Goal: Use online tool/utility: Utilize a website feature to perform a specific function

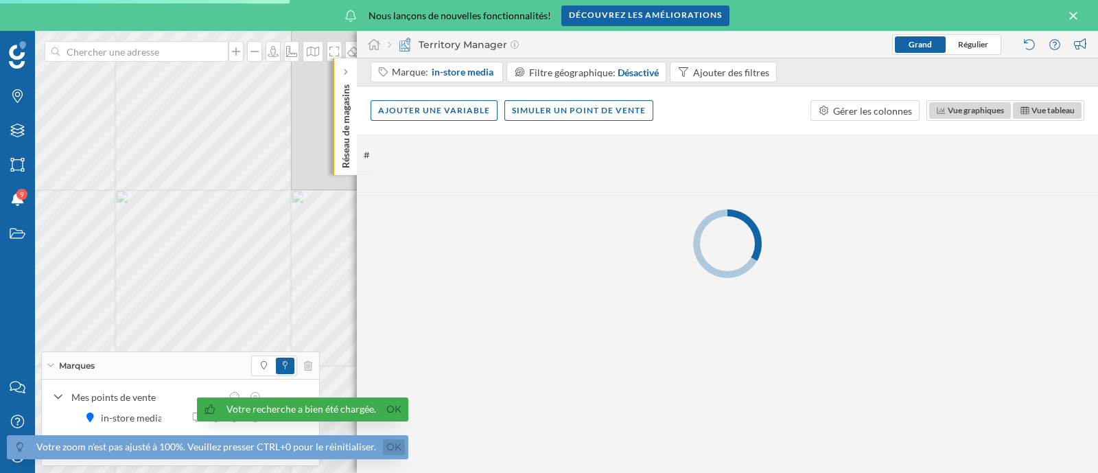
click at [383, 447] on link "Ok" at bounding box center [394, 447] width 22 height 16
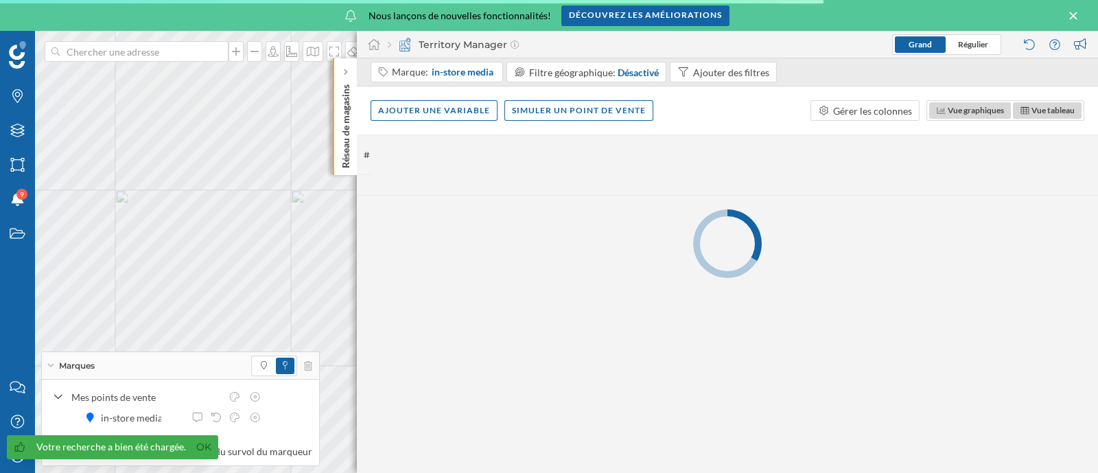
click at [206, 447] on link "Ok" at bounding box center [204, 447] width 22 height 16
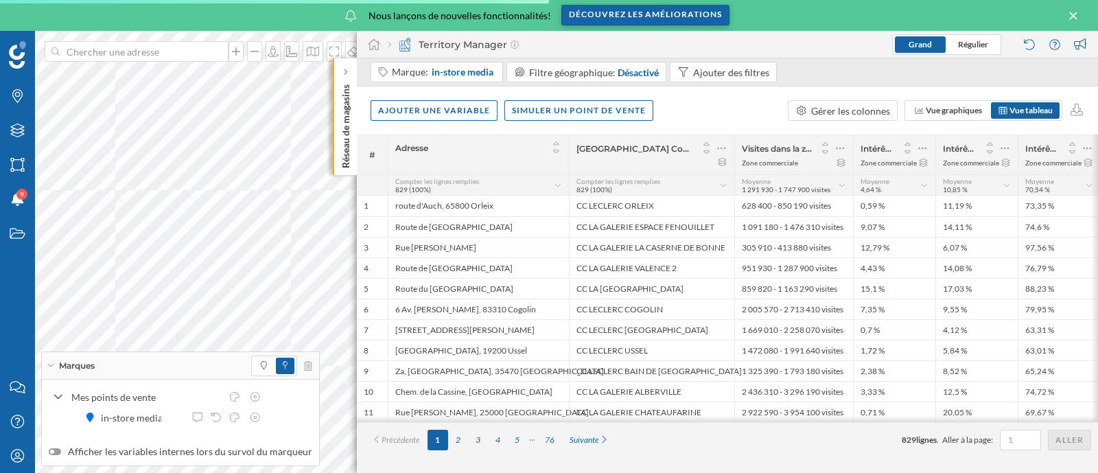
click at [617, 14] on div "Découvrez les améliorations" at bounding box center [645, 15] width 168 height 21
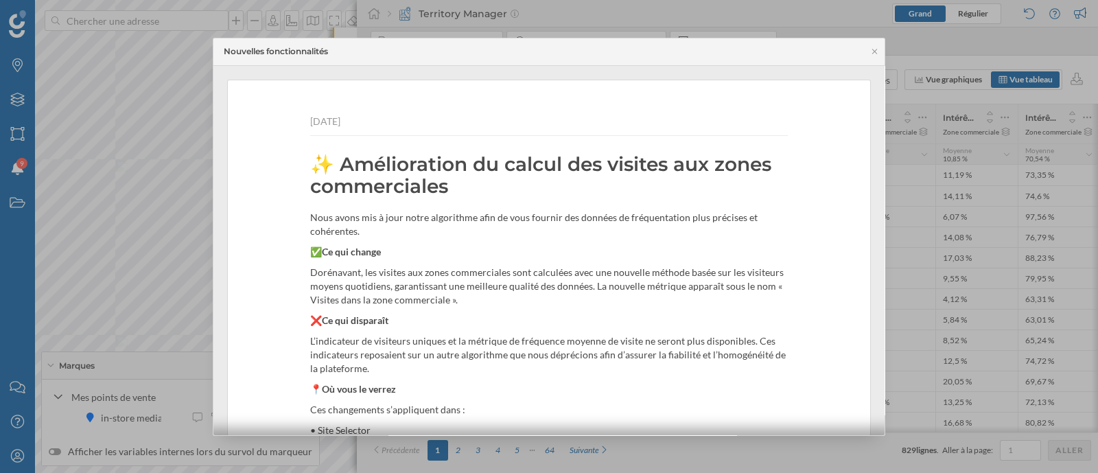
drag, startPoint x: 295, startPoint y: 165, endPoint x: 434, endPoint y: 189, distance: 141.3
click at [434, 189] on div "[DATE] ✨ Amélioration du calcul des visites aux zones commerciales Nous avons m…" at bounding box center [549, 442] width 642 height 725
click at [462, 190] on h2 "✨ Amélioration du calcul des visites aux zones commerciales" at bounding box center [548, 175] width 477 height 44
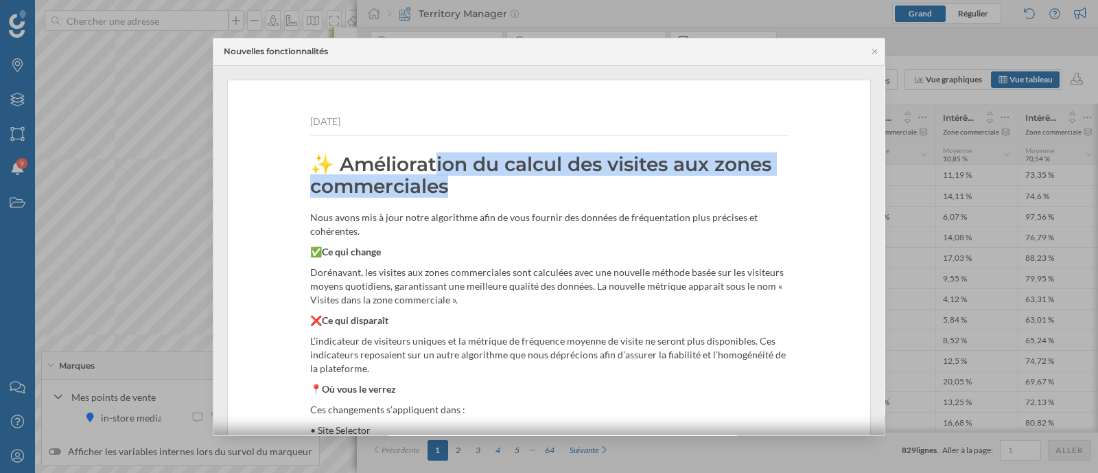
drag, startPoint x: 463, startPoint y: 190, endPoint x: 348, endPoint y: 167, distance: 117.4
click at [348, 167] on h2 "✨ Amélioration du calcul des visites aux zones commerciales" at bounding box center [548, 175] width 477 height 44
copy div "Amélioration du calcul des visites aux zones commerciales"
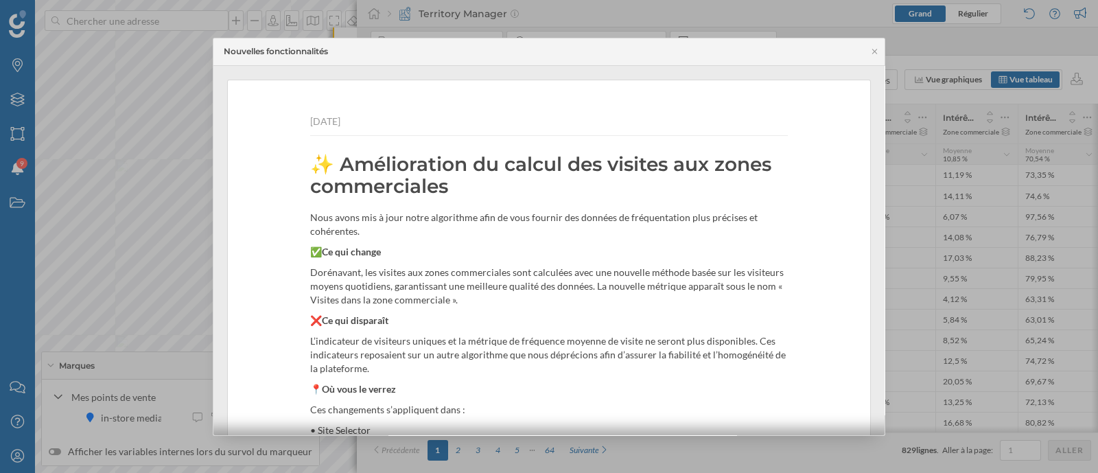
click at [404, 245] on p "✅ Ce qui change" at bounding box center [548, 252] width 477 height 14
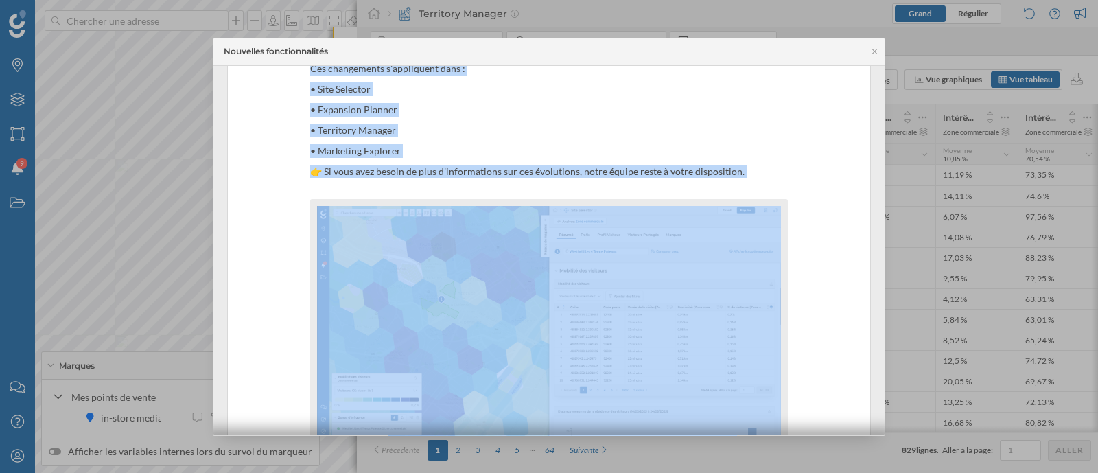
scroll to position [431, 0]
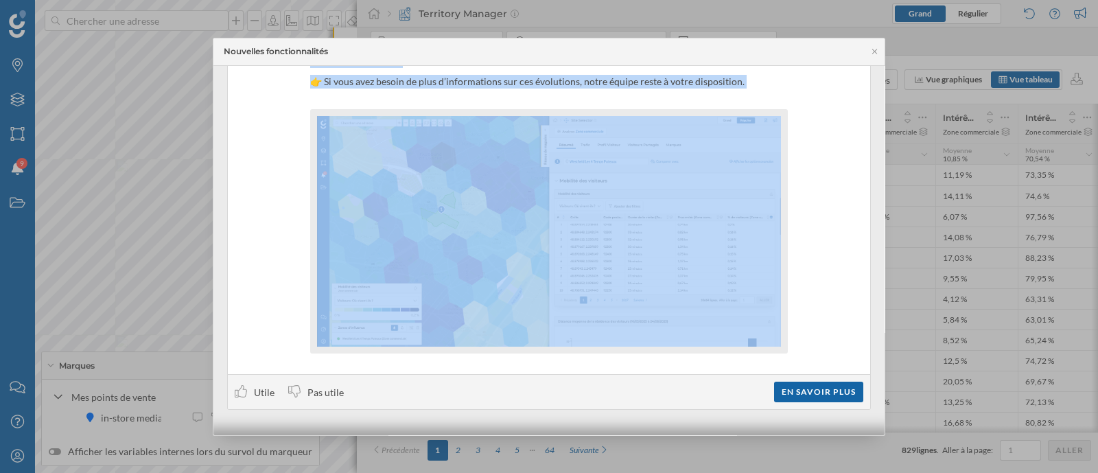
drag, startPoint x: 300, startPoint y: 212, endPoint x: 781, endPoint y: 401, distance: 516.5
click at [781, 401] on div "[DATE] ✨ Amélioration du calcul des visites aux zones commerciales Nous avons m…" at bounding box center [548, 29] width 643 height 761
copy div "Nous avons mis à jour notre algorithme afin de vous fournir des données de fréq…"
click at [792, 391] on div "En savoir plus" at bounding box center [818, 391] width 89 height 21
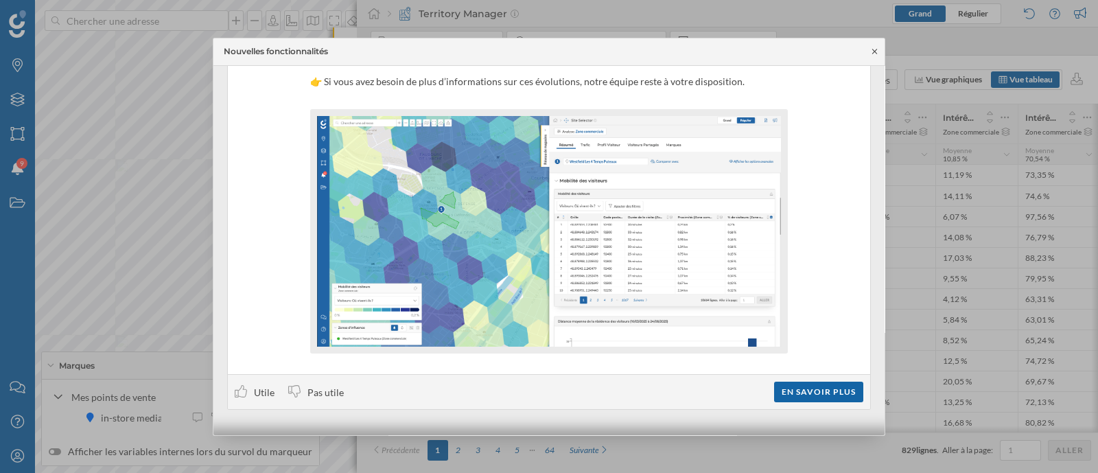
click at [875, 50] on icon at bounding box center [874, 51] width 5 height 5
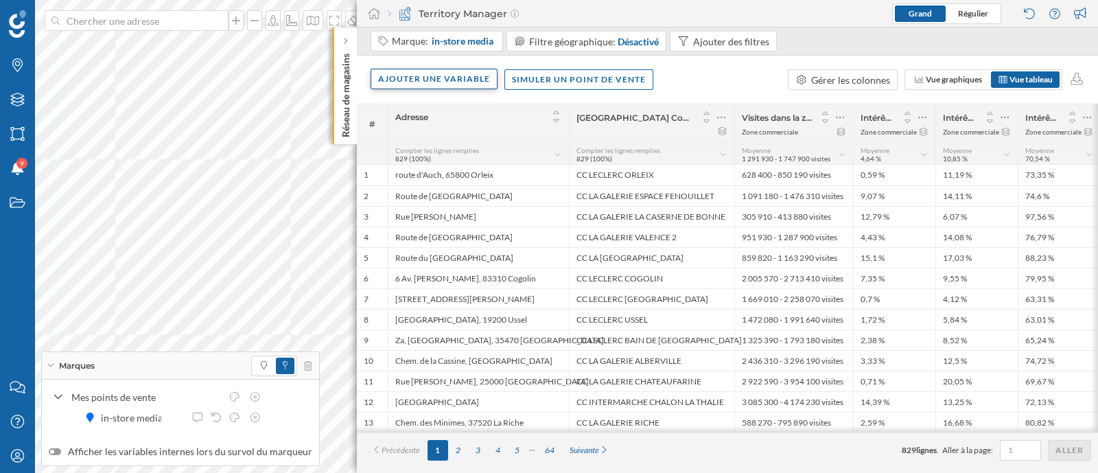
click at [474, 75] on div "Ajouter une variable" at bounding box center [433, 79] width 127 height 21
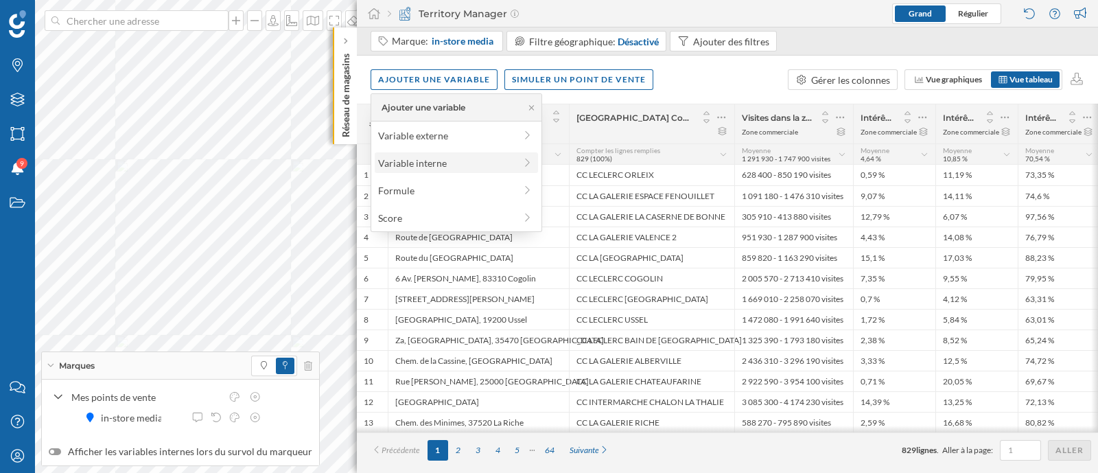
click at [440, 159] on div "Variable interne" at bounding box center [446, 163] width 137 height 14
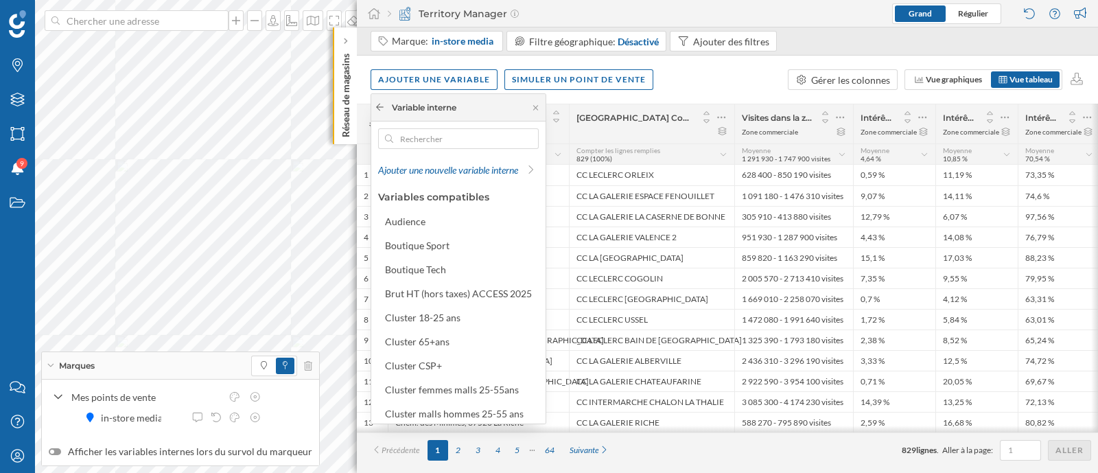
click at [376, 103] on icon at bounding box center [380, 107] width 10 height 8
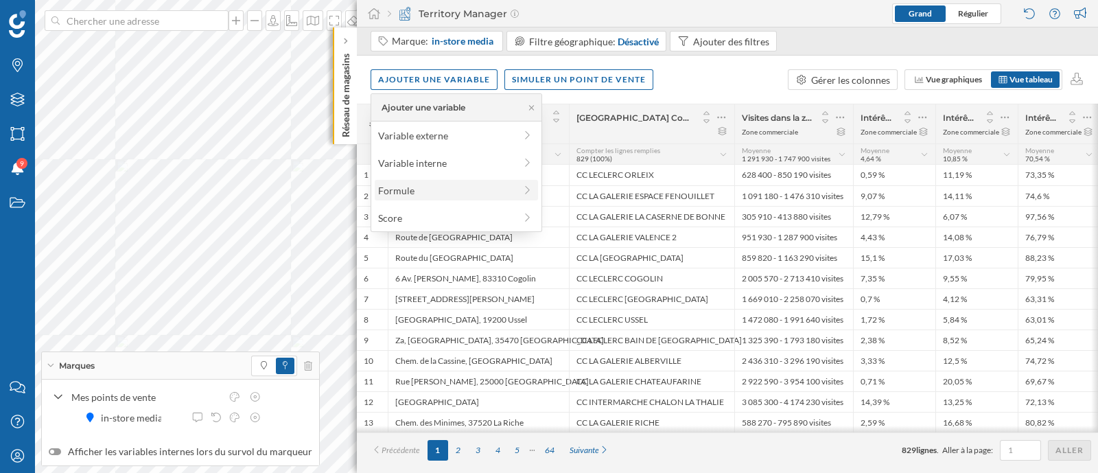
click at [403, 185] on div "Formule" at bounding box center [446, 190] width 137 height 14
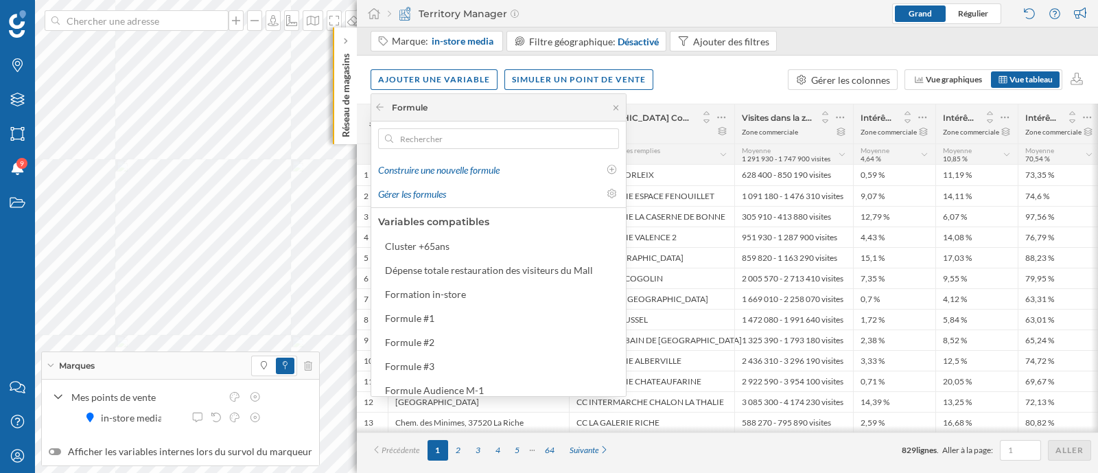
scroll to position [171, 0]
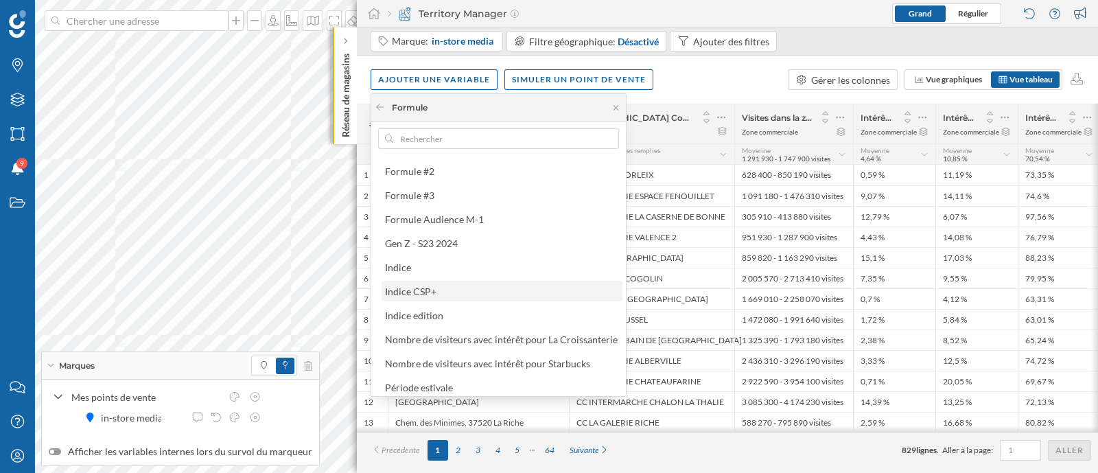
click at [453, 281] on div "Indice CSP+" at bounding box center [501, 291] width 241 height 21
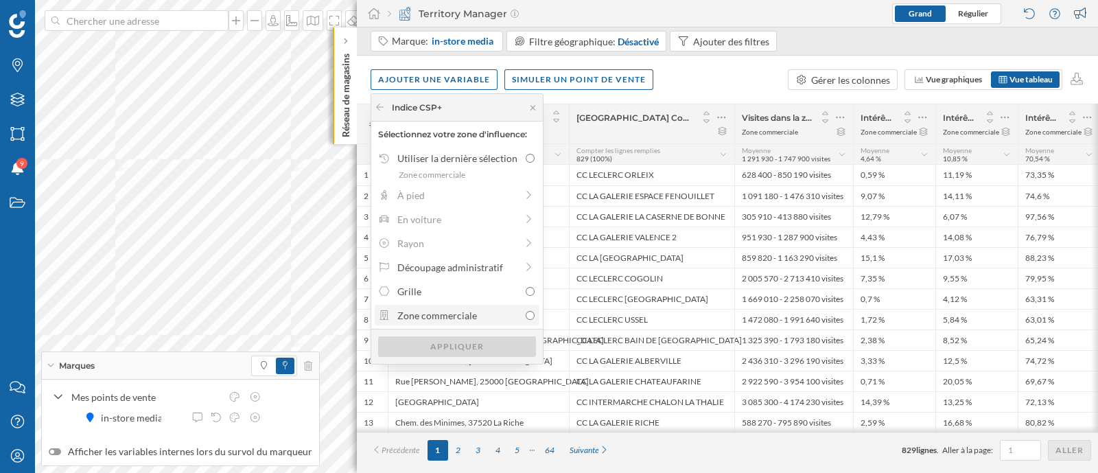
click at [453, 310] on div "Zone commerciale" at bounding box center [458, 315] width 122 height 14
click at [525, 311] on input "Zone commerciale" at bounding box center [529, 315] width 9 height 9
radio input "true"
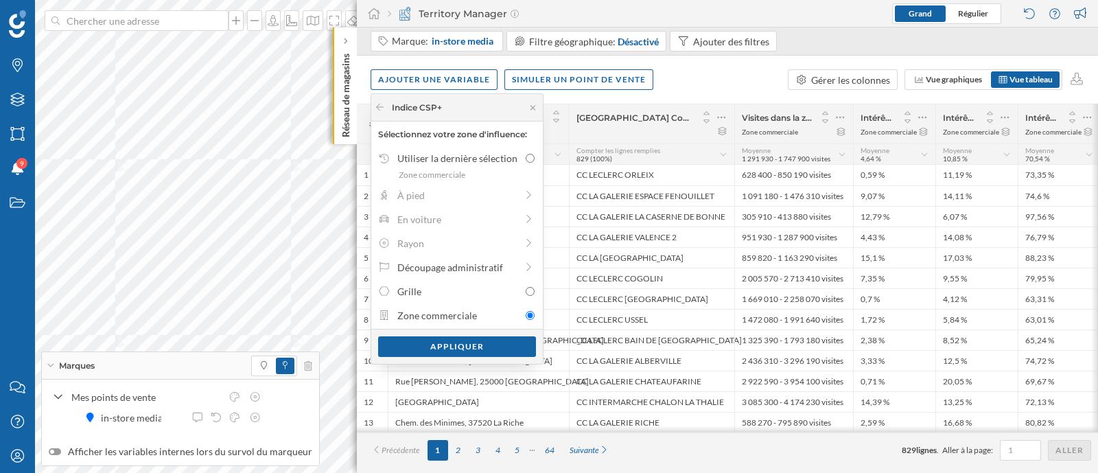
click at [456, 335] on div "Appliquer" at bounding box center [456, 346] width 171 height 35
click at [456, 339] on div "Appliquer" at bounding box center [457, 345] width 158 height 21
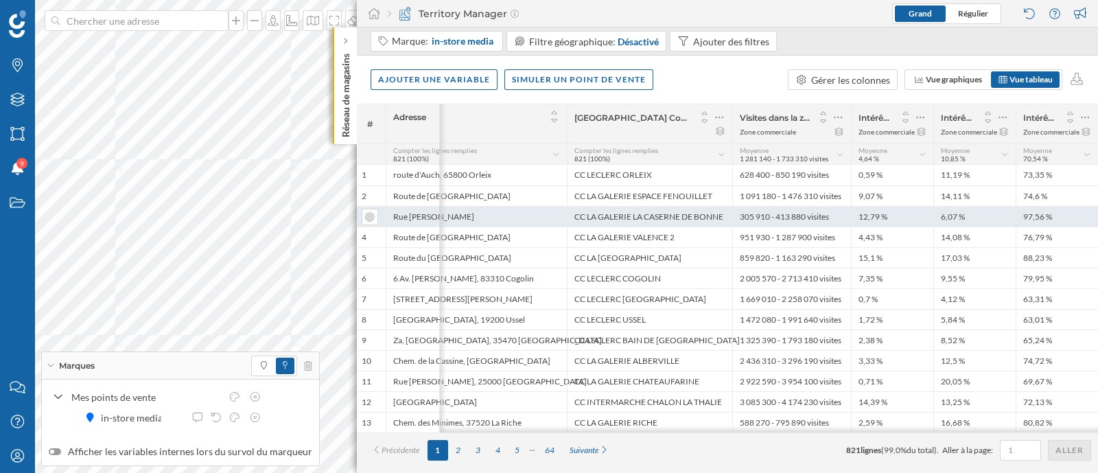
scroll to position [0, 84]
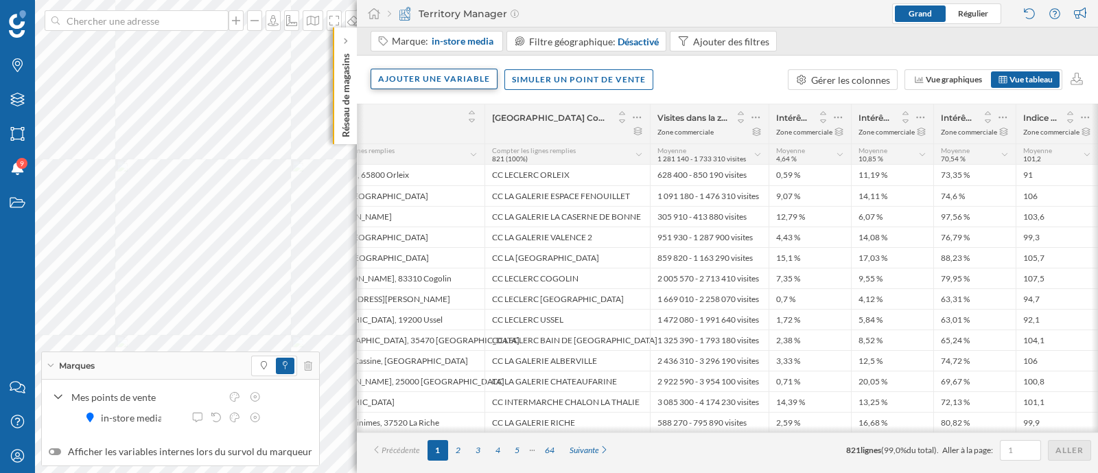
click at [466, 82] on div "Ajouter une variable" at bounding box center [433, 79] width 127 height 21
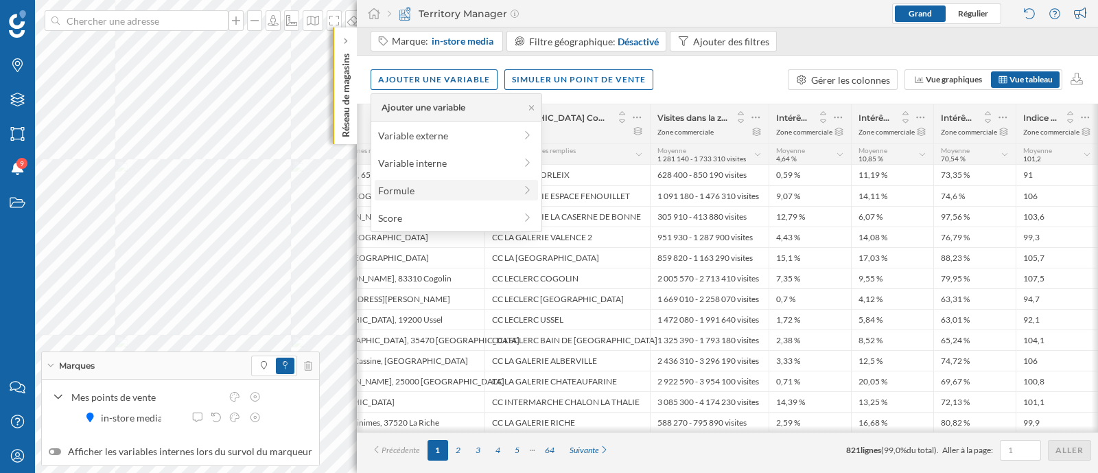
click at [472, 199] on div "Formule" at bounding box center [456, 190] width 163 height 21
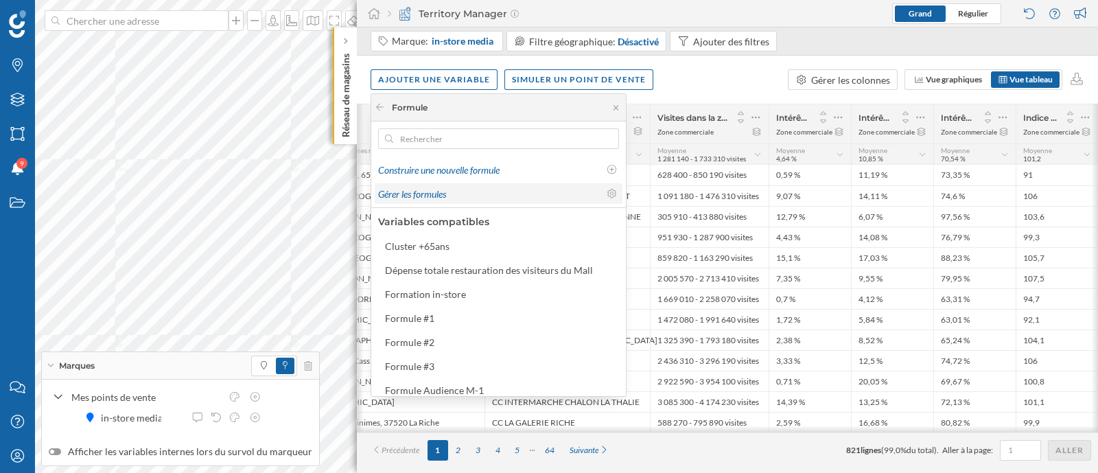
click at [476, 187] on div "Gérer les formules" at bounding box center [488, 194] width 221 height 14
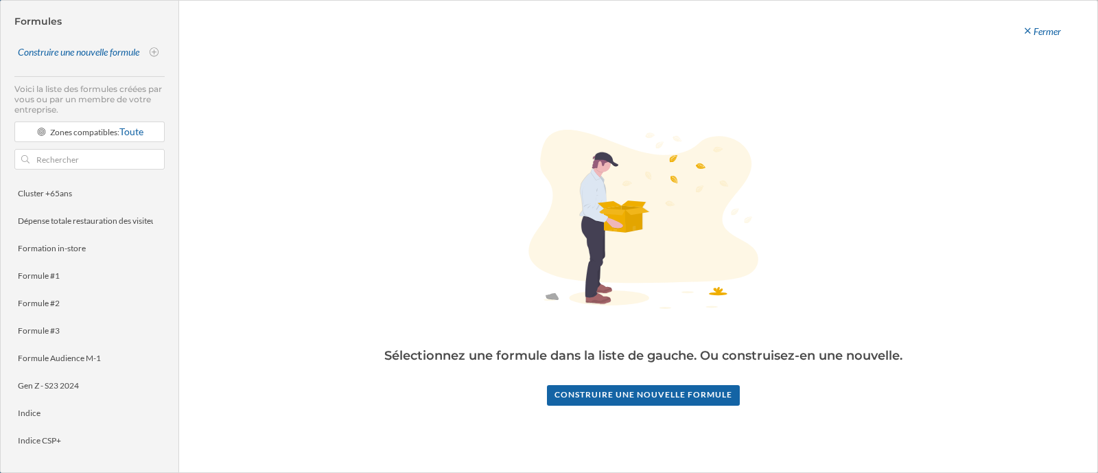
click at [71, 341] on div "Cluster +65ans Dépense totale restauration des visiteurs du Mall Formation in-s…" at bounding box center [89, 317] width 150 height 282
click at [69, 334] on div "Formule #3" at bounding box center [80, 330] width 125 height 12
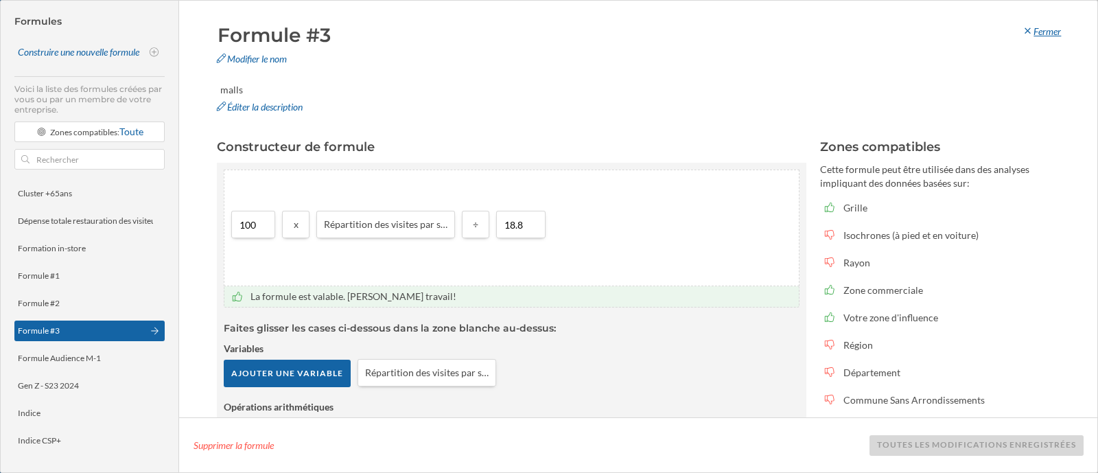
click at [1036, 32] on div "Fermer" at bounding box center [1040, 31] width 57 height 21
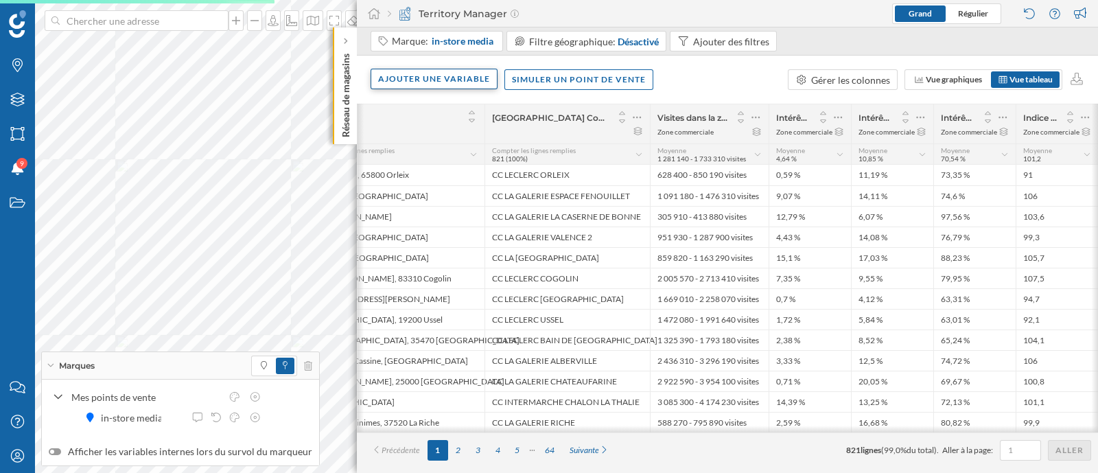
click at [454, 75] on div "Ajouter une variable" at bounding box center [433, 79] width 127 height 21
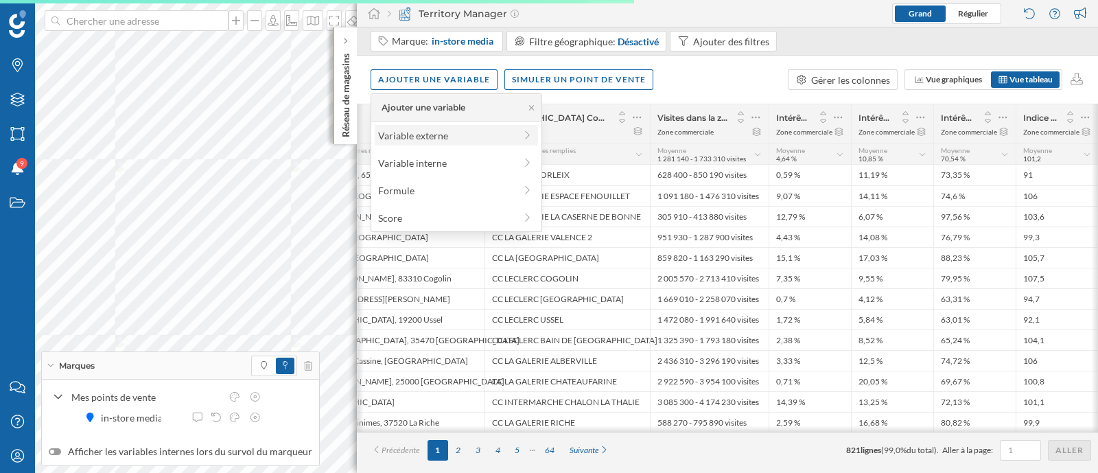
click at [450, 135] on div "Variable externe" at bounding box center [446, 135] width 137 height 14
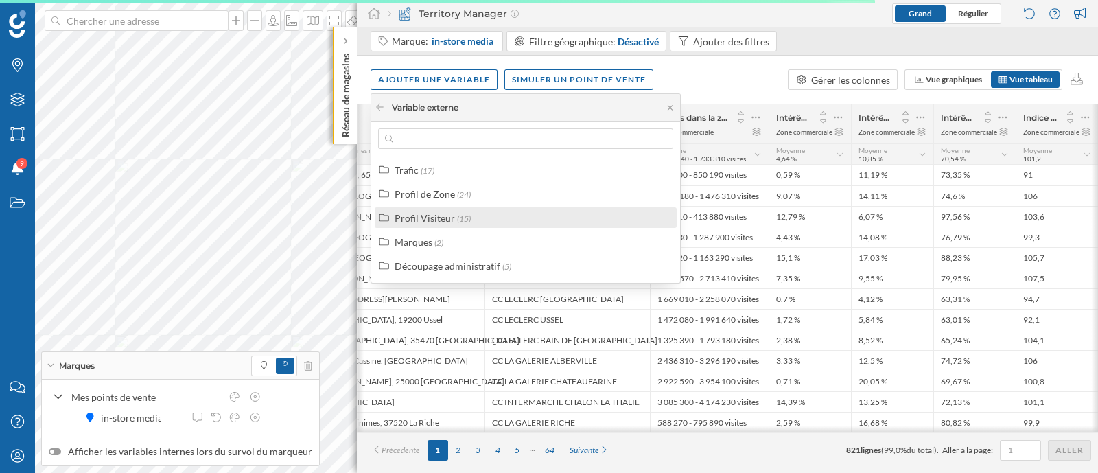
click at [457, 211] on label "Profil Visiteur (15)" at bounding box center [432, 218] width 76 height 14
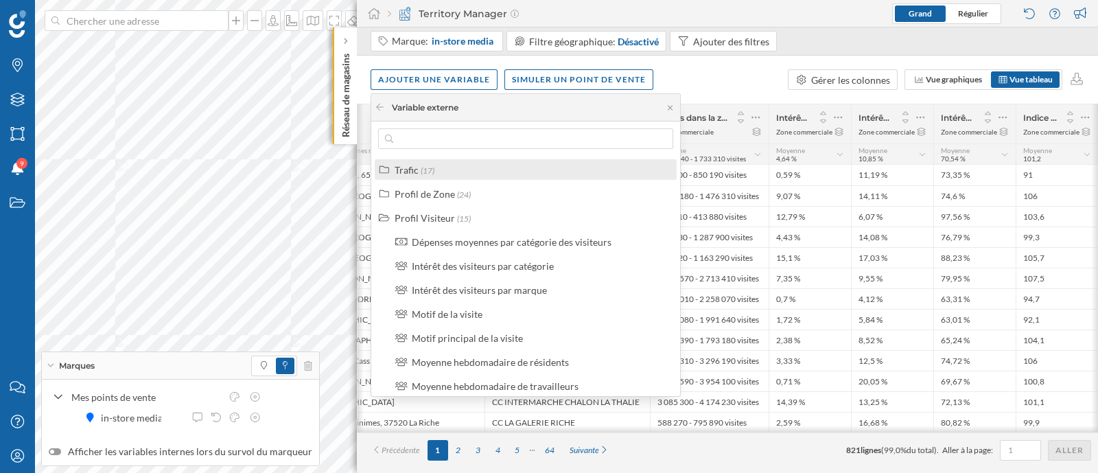
click at [429, 163] on label "Trafic (17)" at bounding box center [414, 170] width 40 height 14
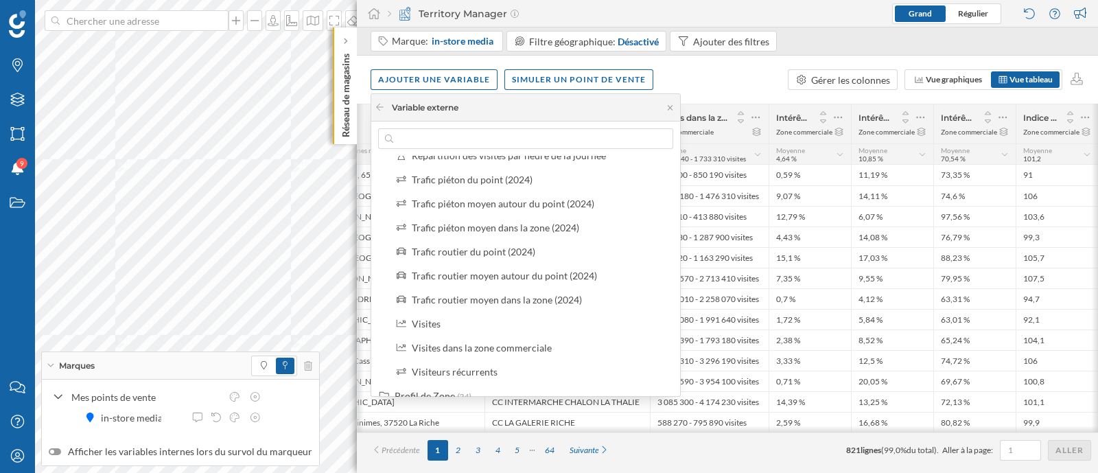
scroll to position [228, 0]
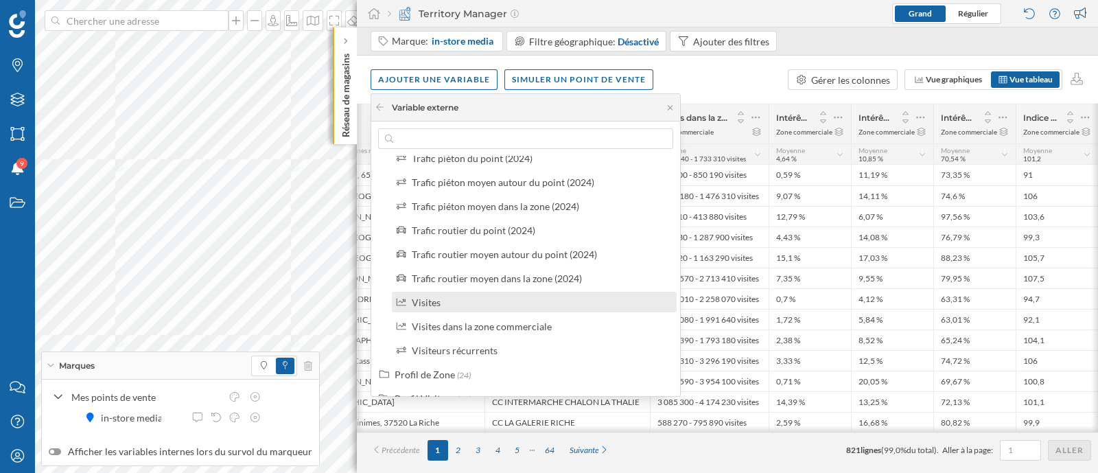
click at [500, 305] on div "Visites" at bounding box center [540, 302] width 257 height 14
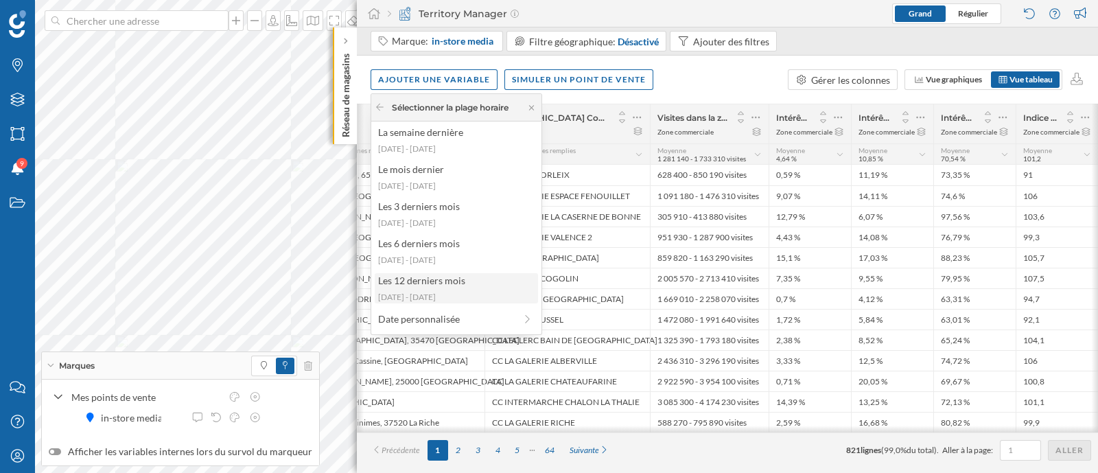
click at [459, 286] on div "Les 12 derniers mois" at bounding box center [455, 280] width 155 height 14
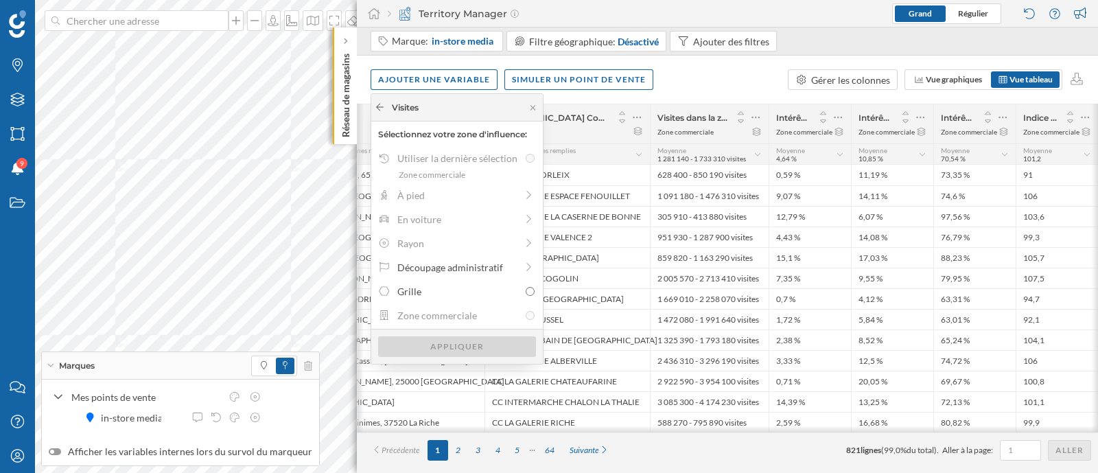
click at [376, 105] on icon at bounding box center [380, 107] width 10 height 8
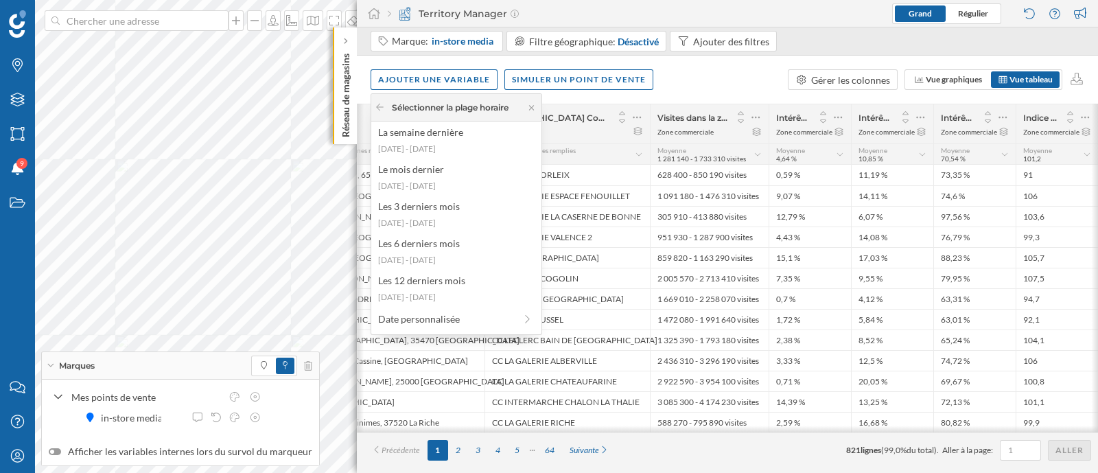
click at [376, 105] on icon at bounding box center [380, 107] width 10 height 8
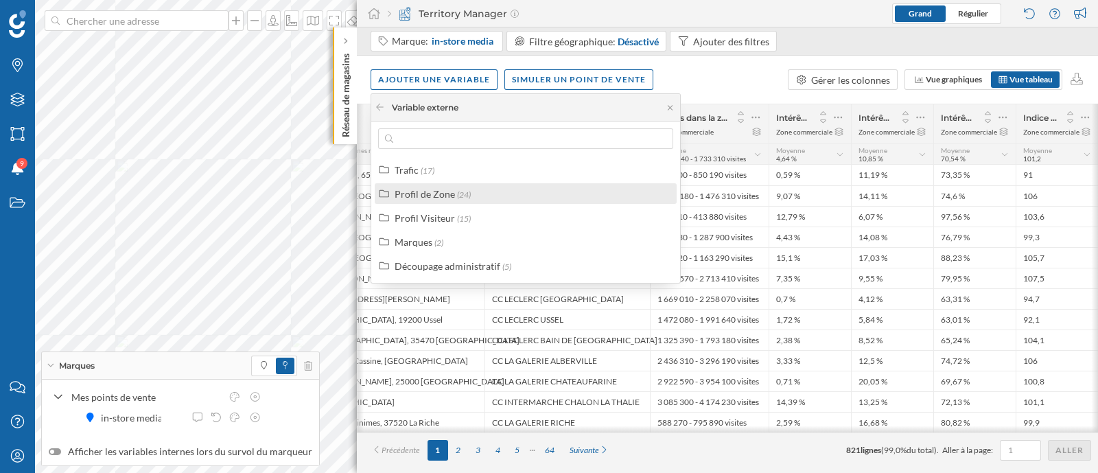
click at [440, 193] on div "Profil de Zone" at bounding box center [424, 194] width 60 height 12
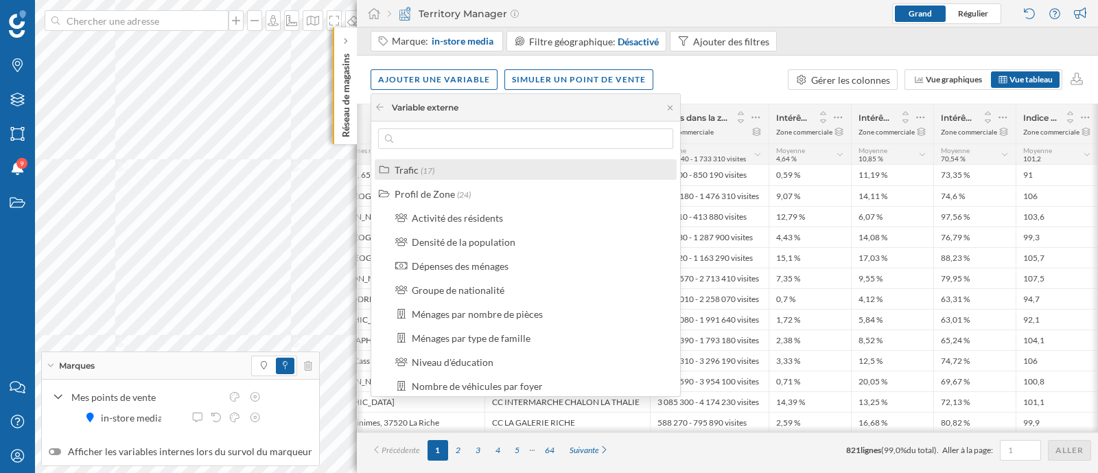
click at [435, 176] on div "Trafic (17)" at bounding box center [531, 170] width 274 height 14
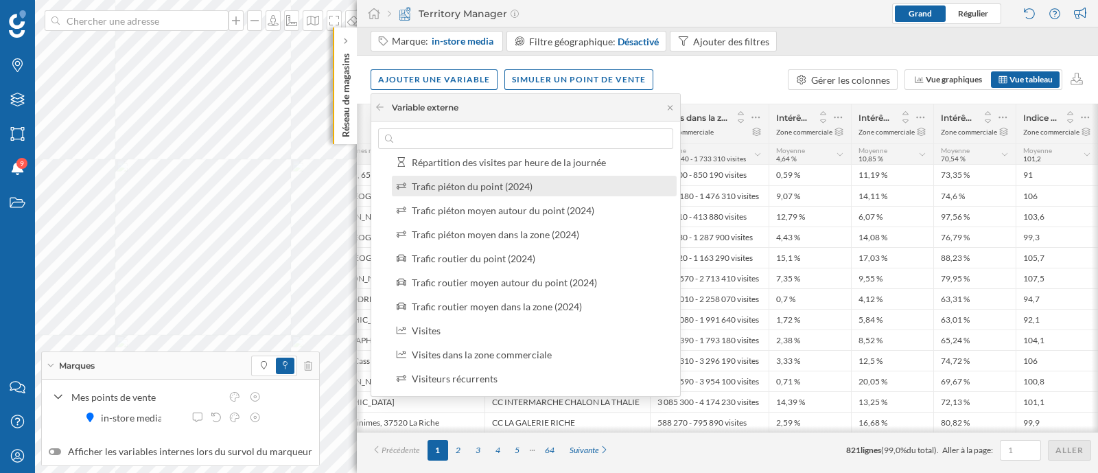
scroll to position [200, 0]
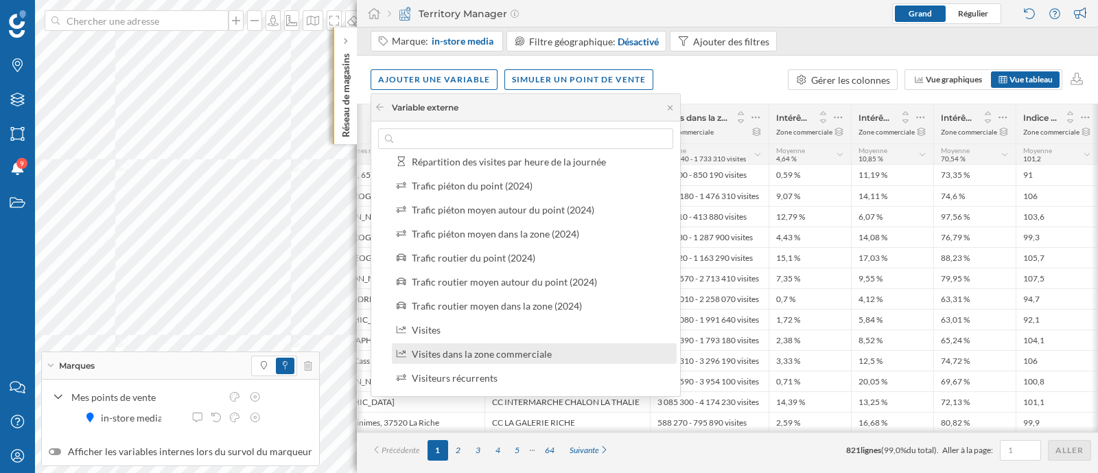
click at [518, 348] on div "Visites dans la zone commerciale" at bounding box center [482, 354] width 140 height 12
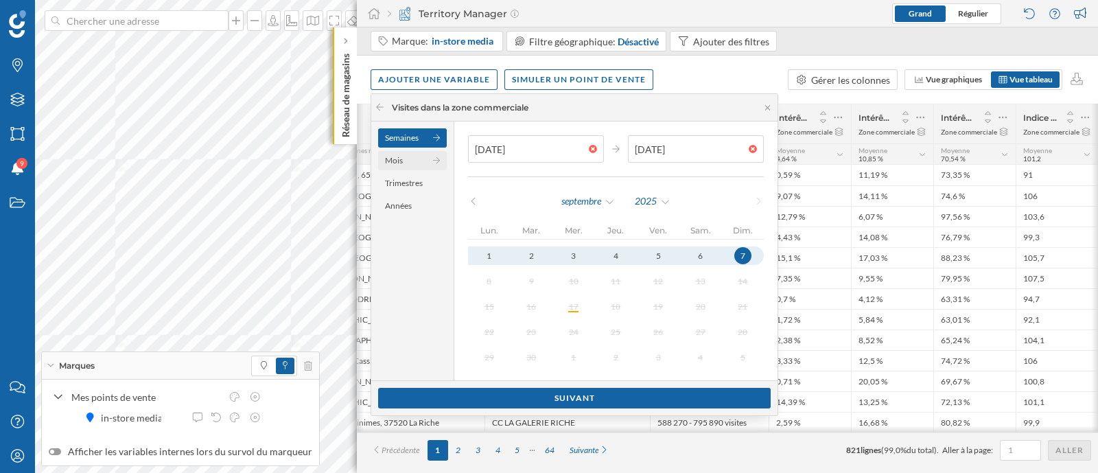
click at [401, 161] on div "Mois" at bounding box center [412, 160] width 69 height 19
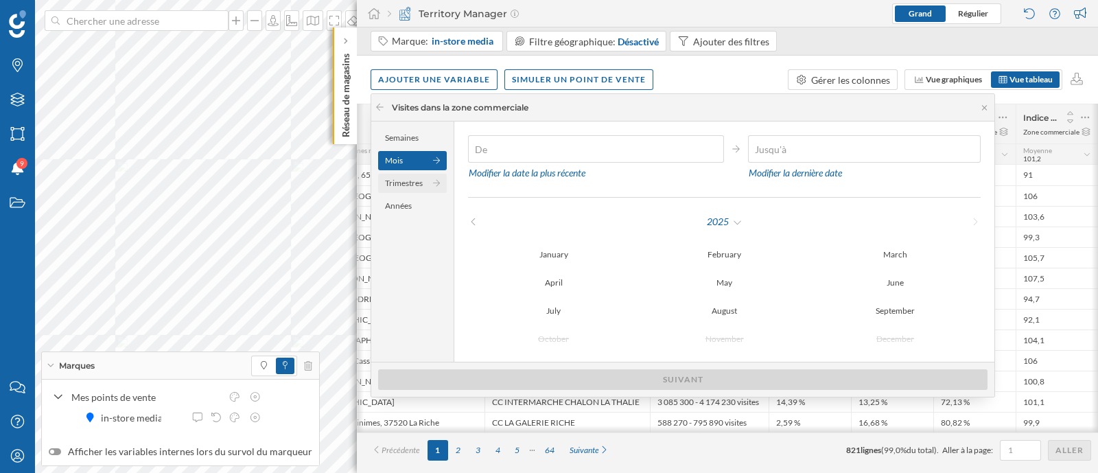
click at [414, 183] on div "Trimestres" at bounding box center [412, 183] width 69 height 19
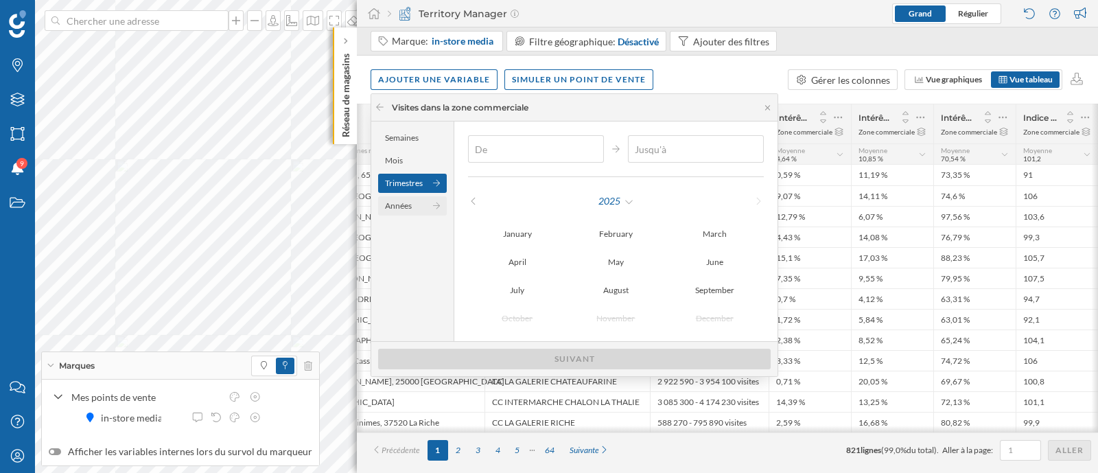
click at [414, 202] on div "Années" at bounding box center [412, 205] width 69 height 19
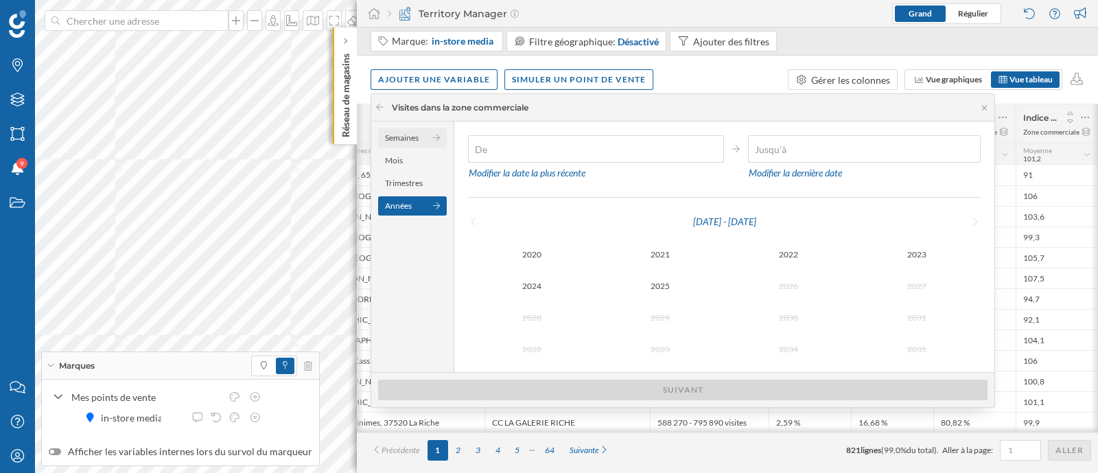
click at [410, 134] on div "Semaines" at bounding box center [412, 137] width 69 height 19
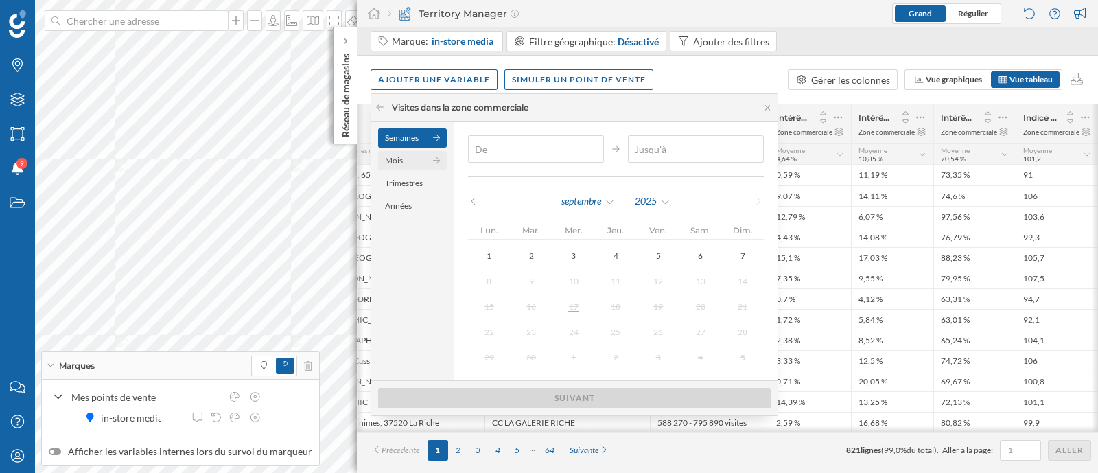
click at [414, 164] on div "Mois" at bounding box center [412, 160] width 69 height 19
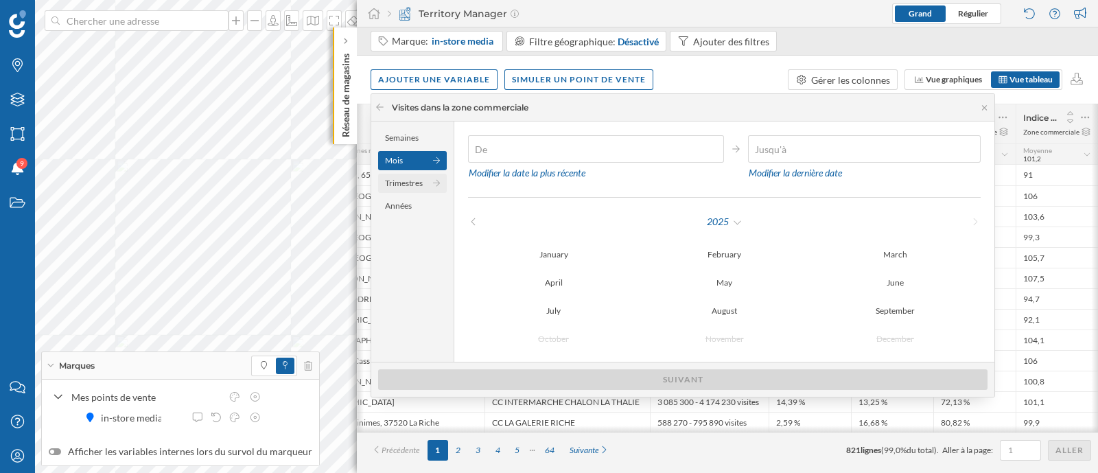
click at [414, 178] on div "Trimestres" at bounding box center [412, 183] width 69 height 19
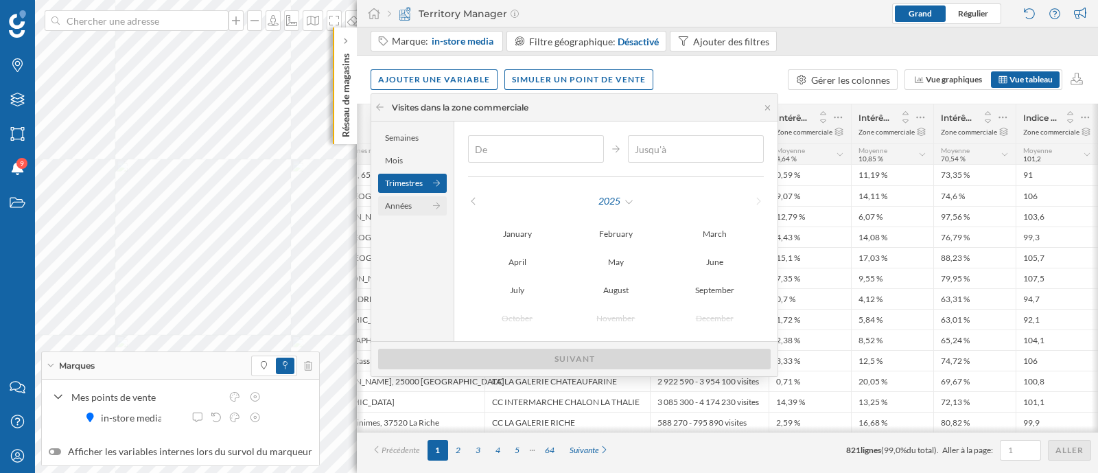
click at [422, 206] on div "Années" at bounding box center [412, 205] width 69 height 19
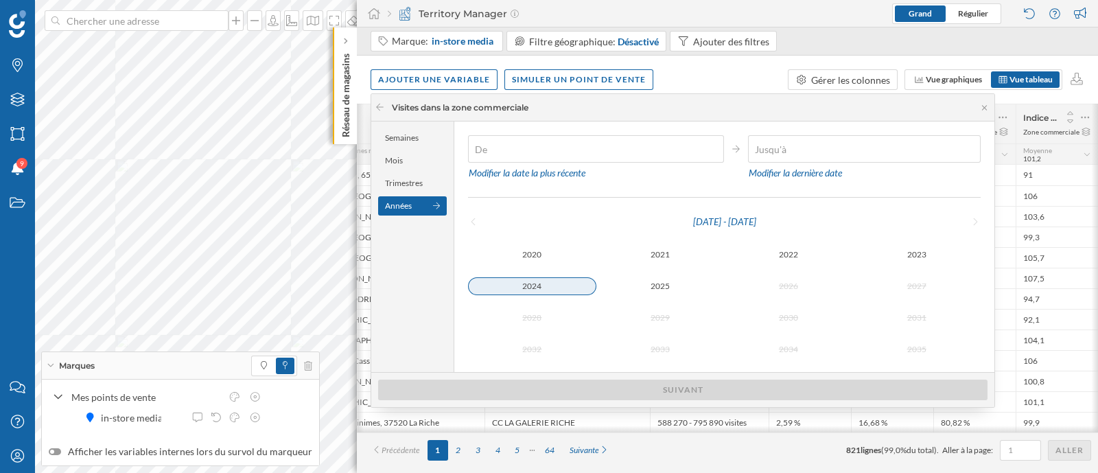
type input "[DATE]"
click at [547, 281] on div "2024" at bounding box center [532, 286] width 128 height 18
type input "[DATE]"
click at [547, 281] on div "2024" at bounding box center [532, 286] width 128 height 16
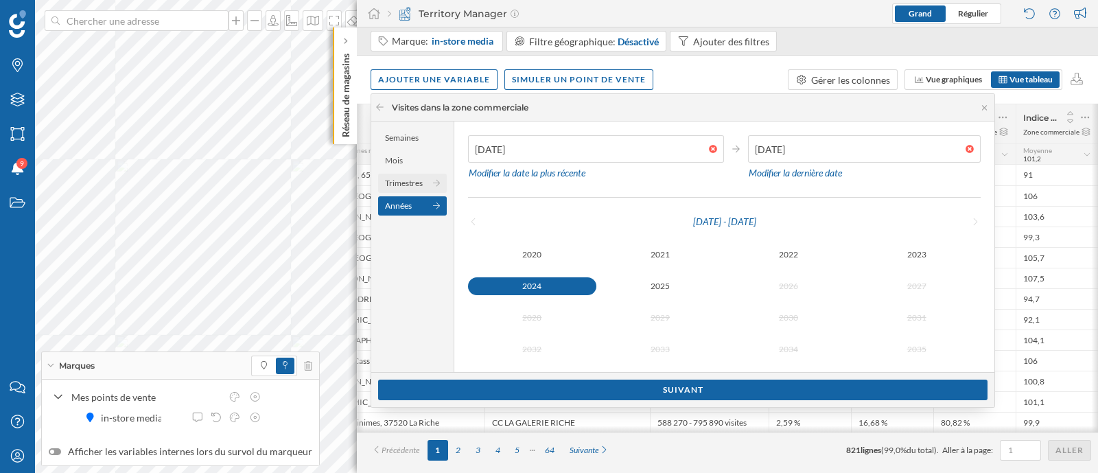
click at [425, 183] on div "Trimestres" at bounding box center [412, 183] width 69 height 19
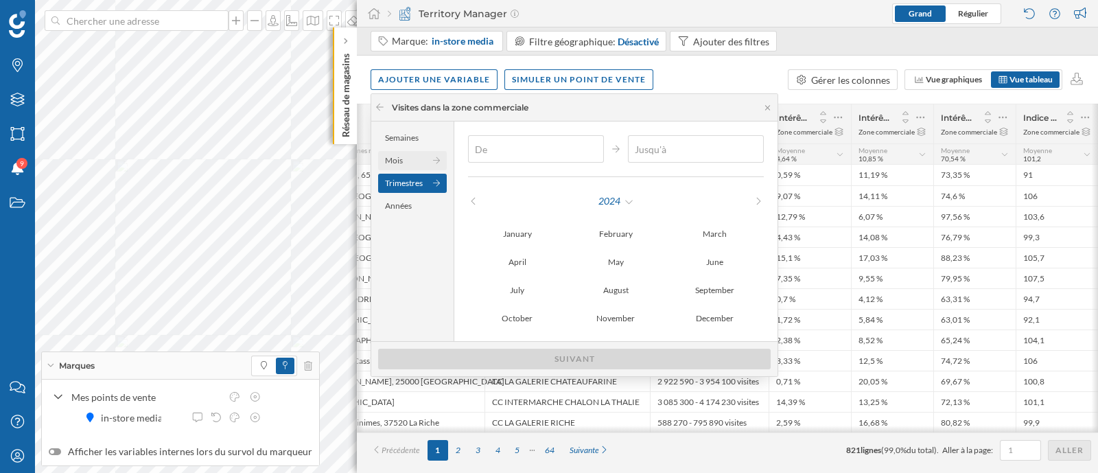
click at [414, 164] on div "Mois" at bounding box center [412, 160] width 69 height 19
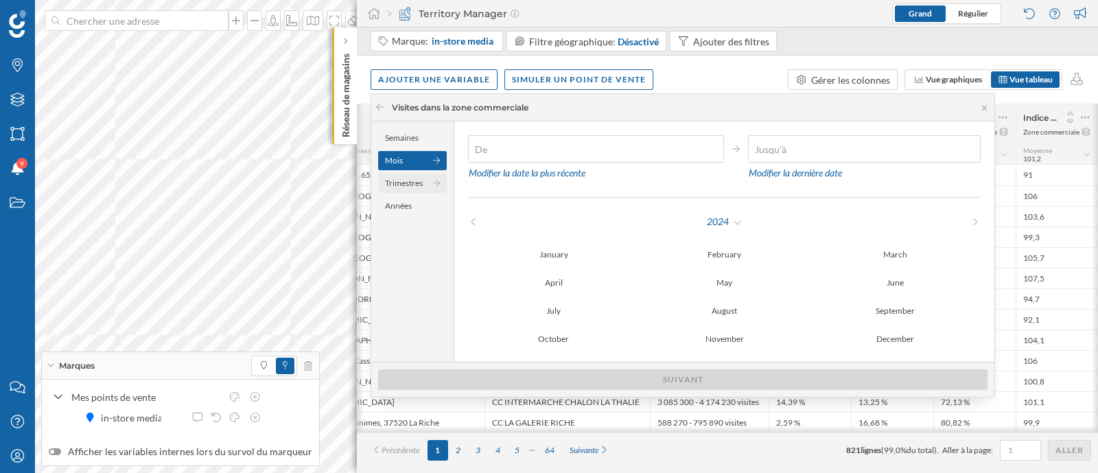
click at [414, 179] on div "Trimestres" at bounding box center [412, 183] width 69 height 19
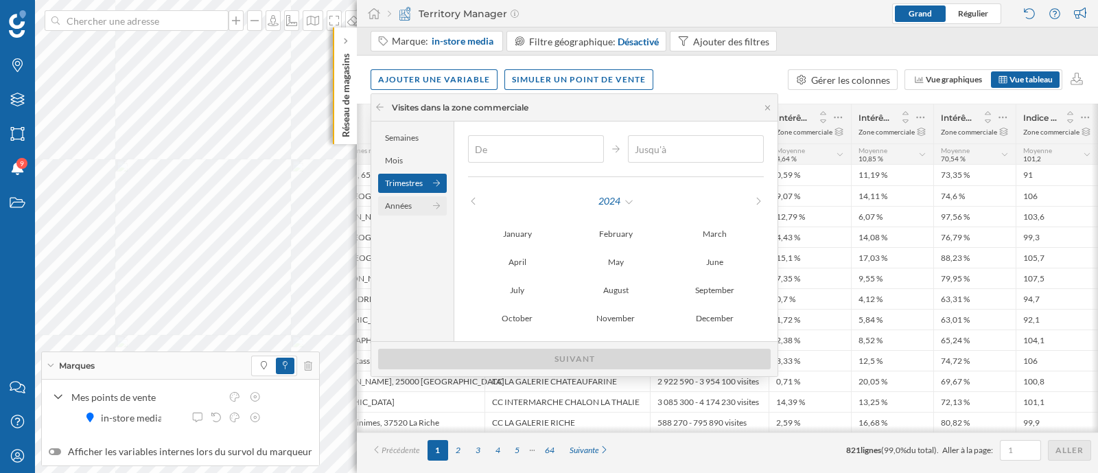
click at [410, 206] on div "Années" at bounding box center [412, 205] width 69 height 19
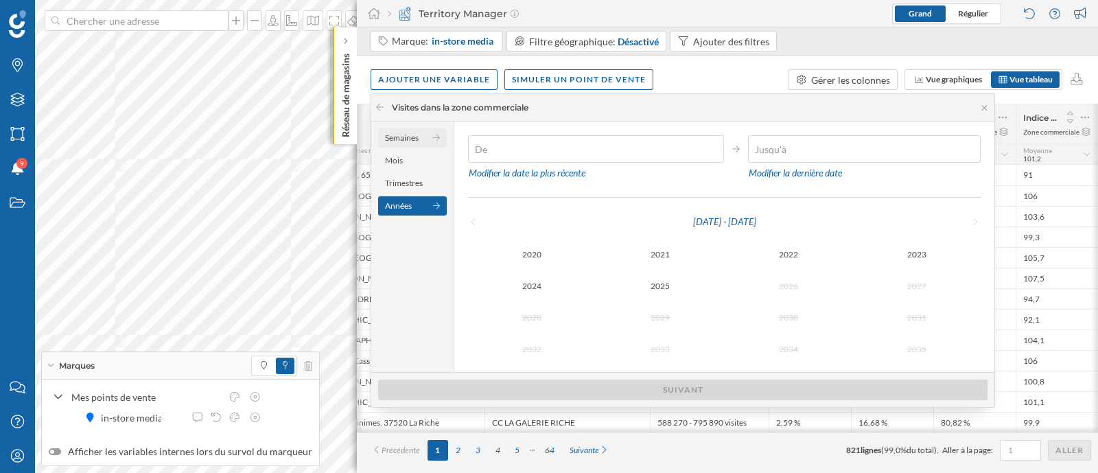
click at [383, 136] on div "Semaines" at bounding box center [412, 137] width 69 height 19
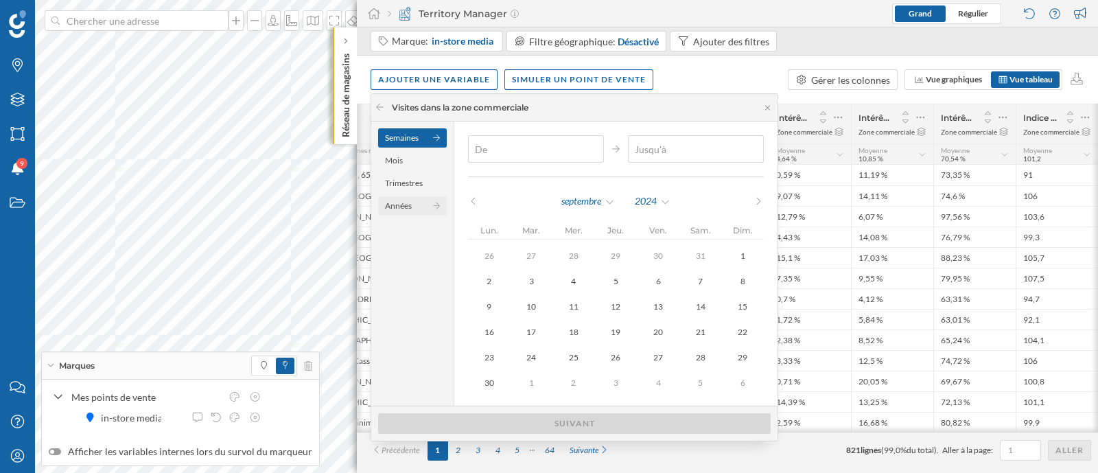
click at [397, 210] on div "Années" at bounding box center [412, 205] width 69 height 19
